Goal: Task Accomplishment & Management: Use online tool/utility

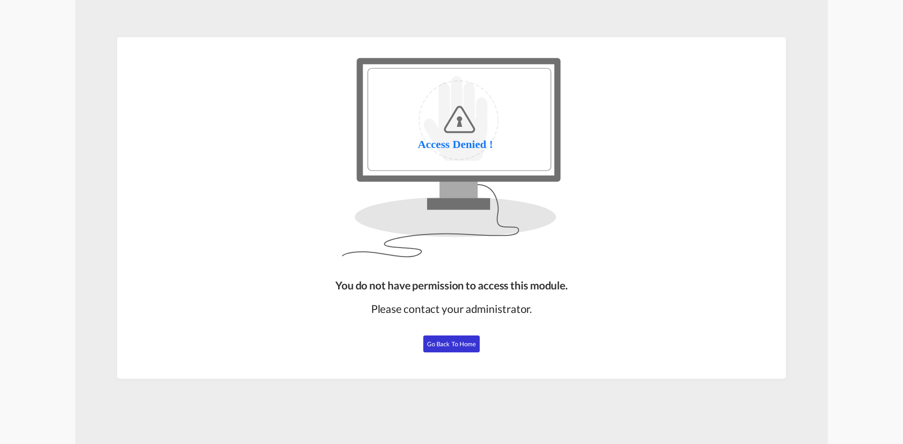
click at [453, 345] on span "Go Back to Home" at bounding box center [451, 345] width 49 height 8
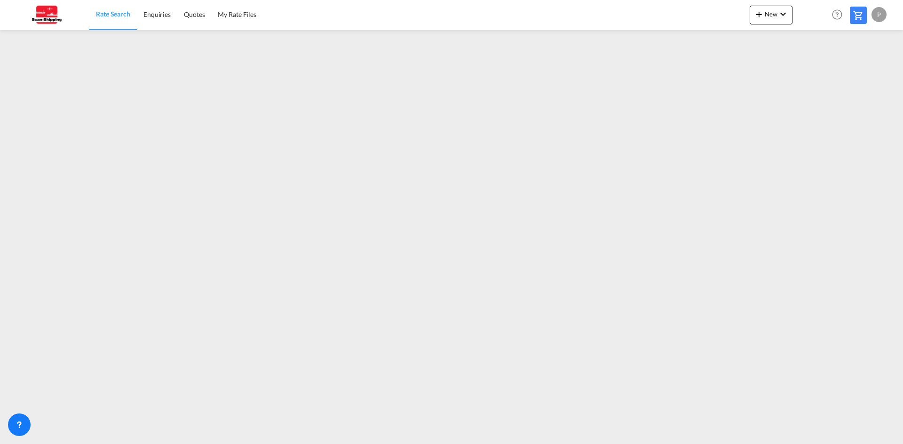
click at [52, 20] on img at bounding box center [45, 14] width 63 height 21
click at [47, 20] on img at bounding box center [45, 14] width 63 height 21
